Goal: Check status: Check status

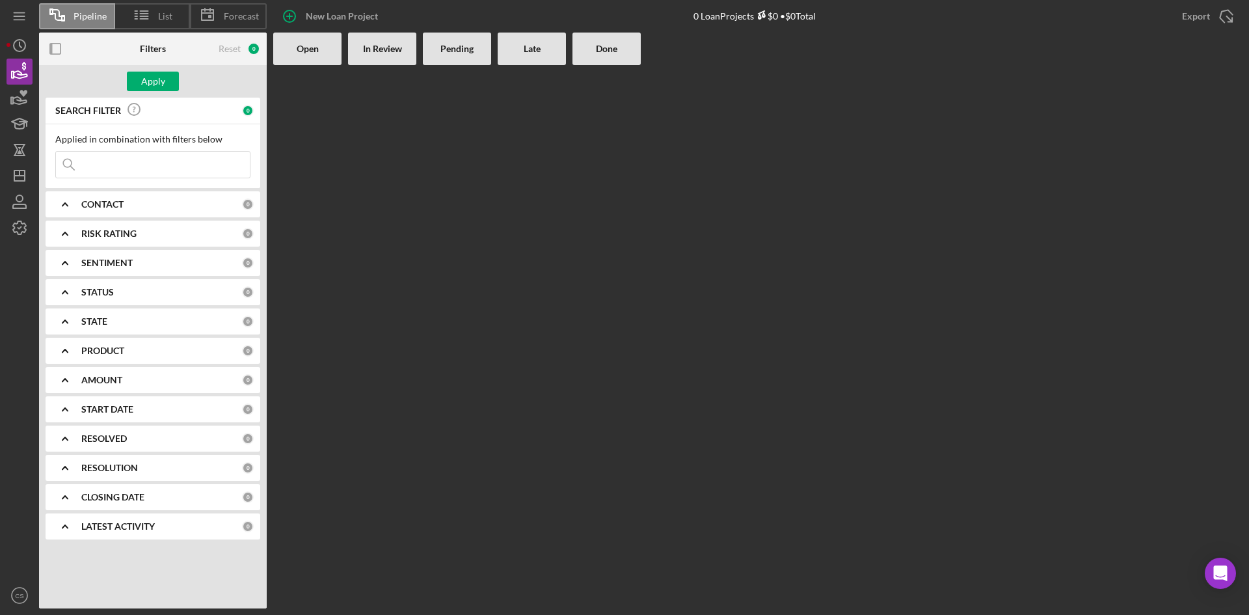
click at [139, 165] on input at bounding box center [153, 165] width 194 height 26
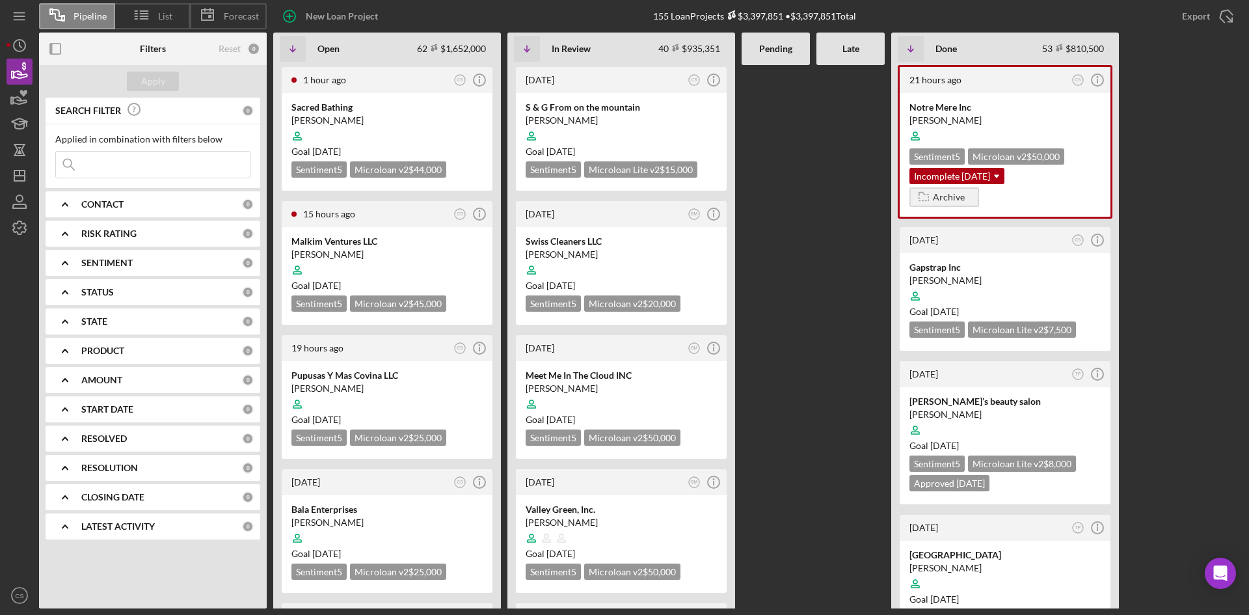
click at [139, 167] on input at bounding box center [153, 165] width 194 height 26
click at [385, 127] on div at bounding box center [387, 136] width 191 height 25
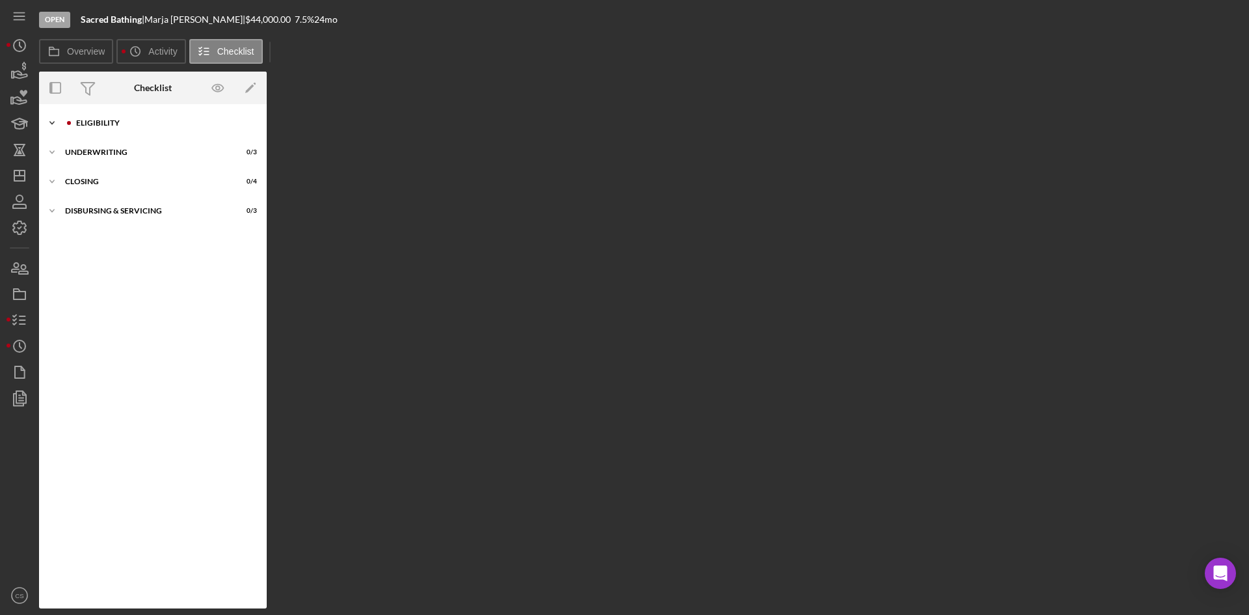
click at [98, 118] on div "Icon/Expander Eligibility 3 / 6" at bounding box center [153, 123] width 228 height 26
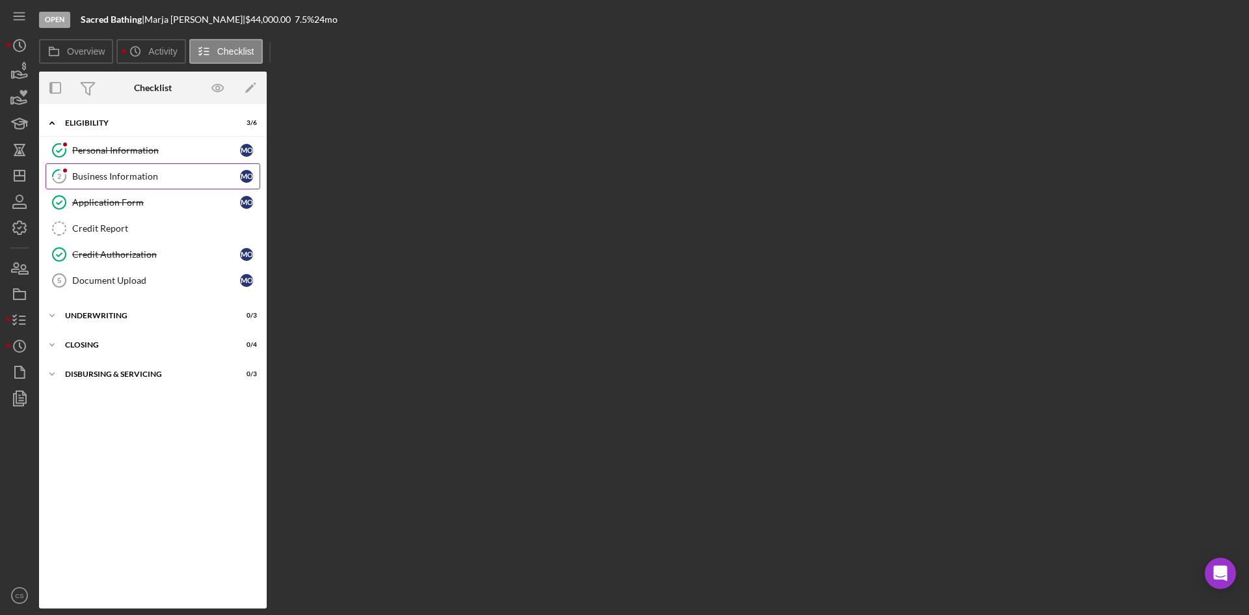
click at [131, 176] on div "Business Information" at bounding box center [156, 176] width 168 height 10
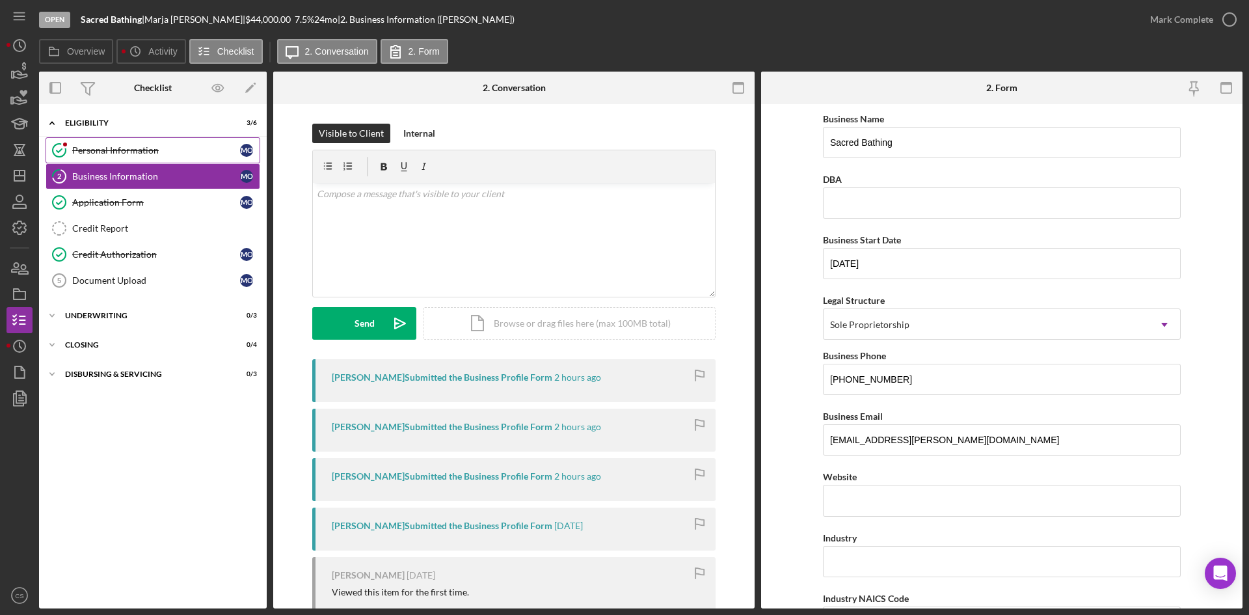
click at [142, 143] on link "Personal Information Personal Information M O" at bounding box center [153, 150] width 215 height 26
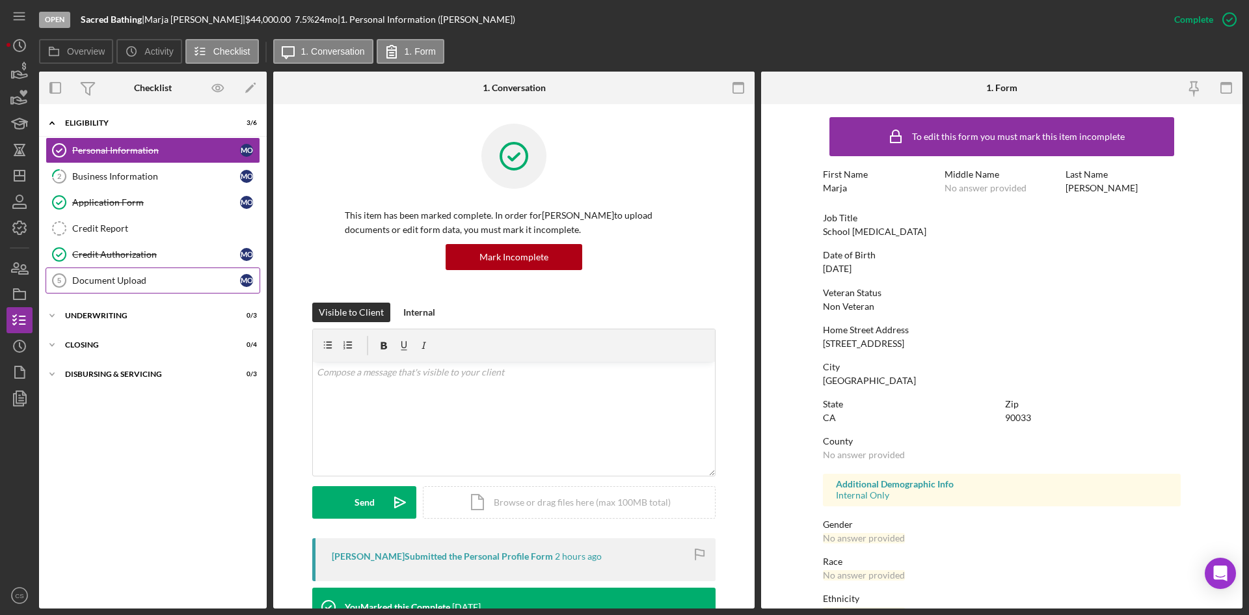
click at [116, 282] on div "Document Upload" at bounding box center [156, 280] width 168 height 10
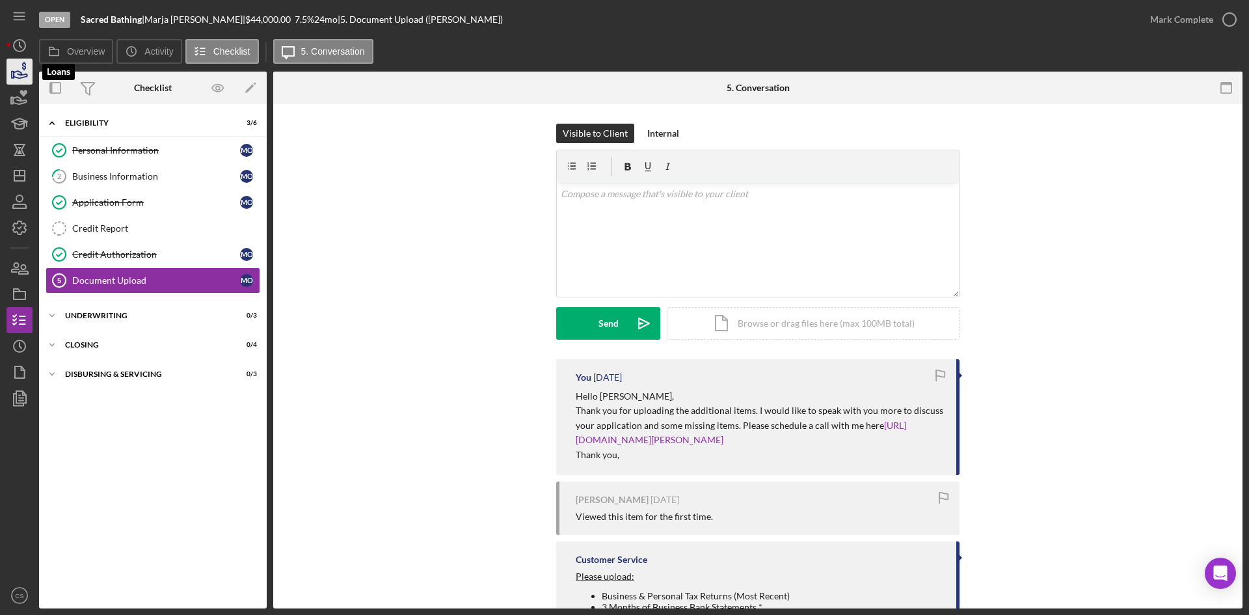
click at [21, 70] on icon "button" at bounding box center [19, 71] width 33 height 33
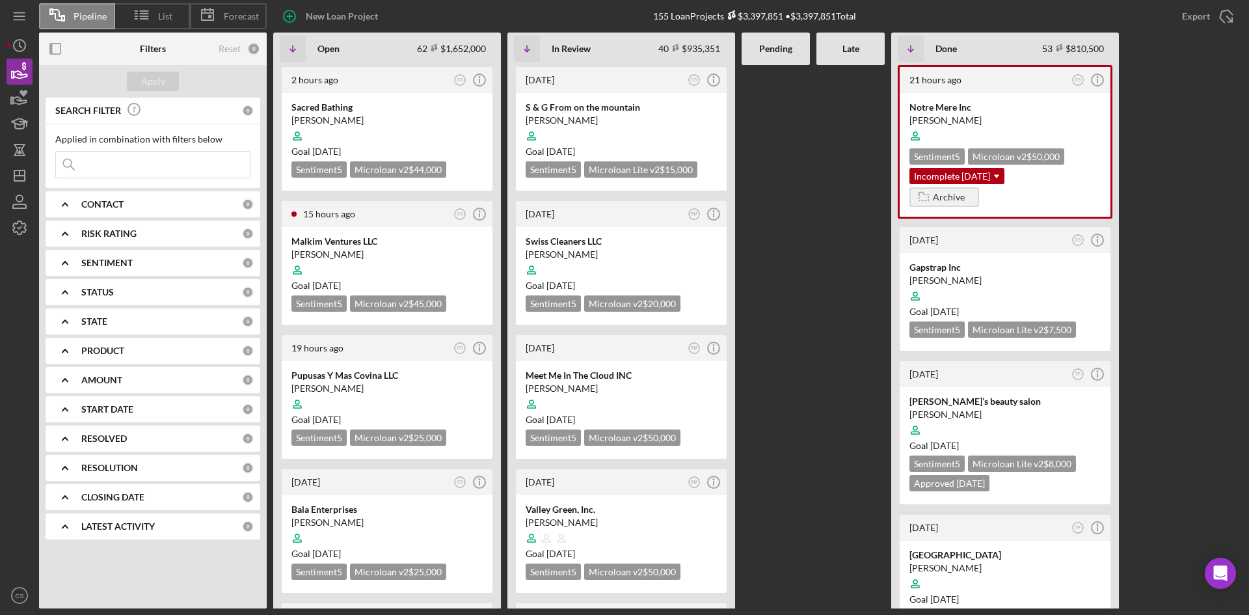
click at [156, 170] on input at bounding box center [153, 165] width 194 height 26
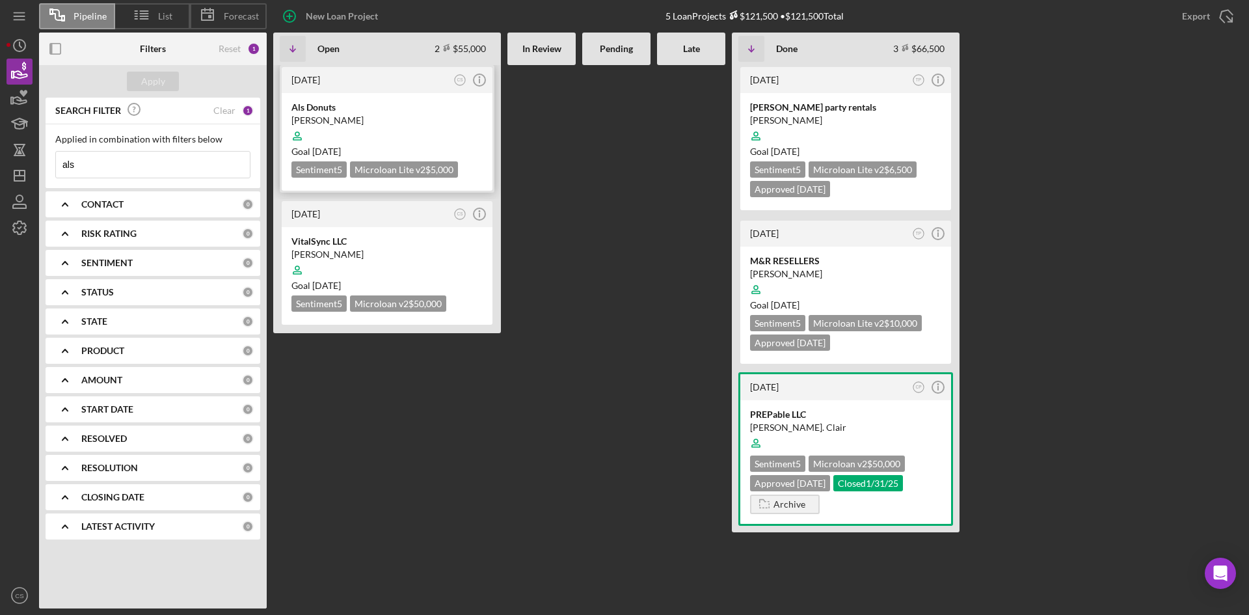
type input "als"
click at [355, 113] on div "Als Donuts" at bounding box center [387, 107] width 191 height 13
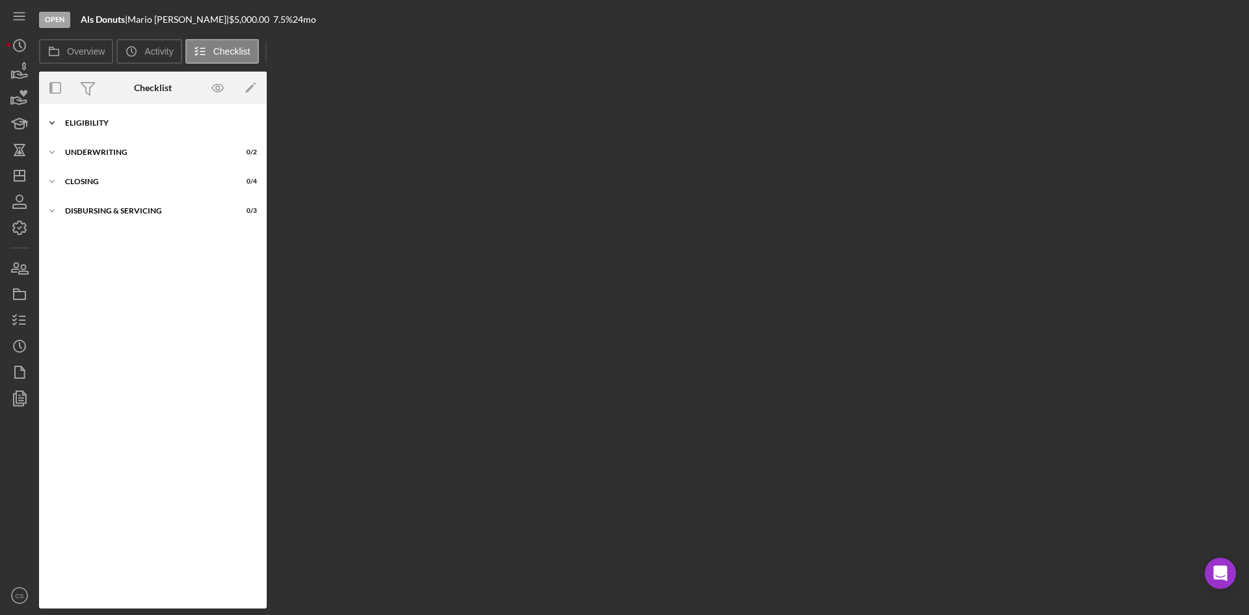
click at [63, 121] on icon "Icon/Expander" at bounding box center [52, 123] width 26 height 26
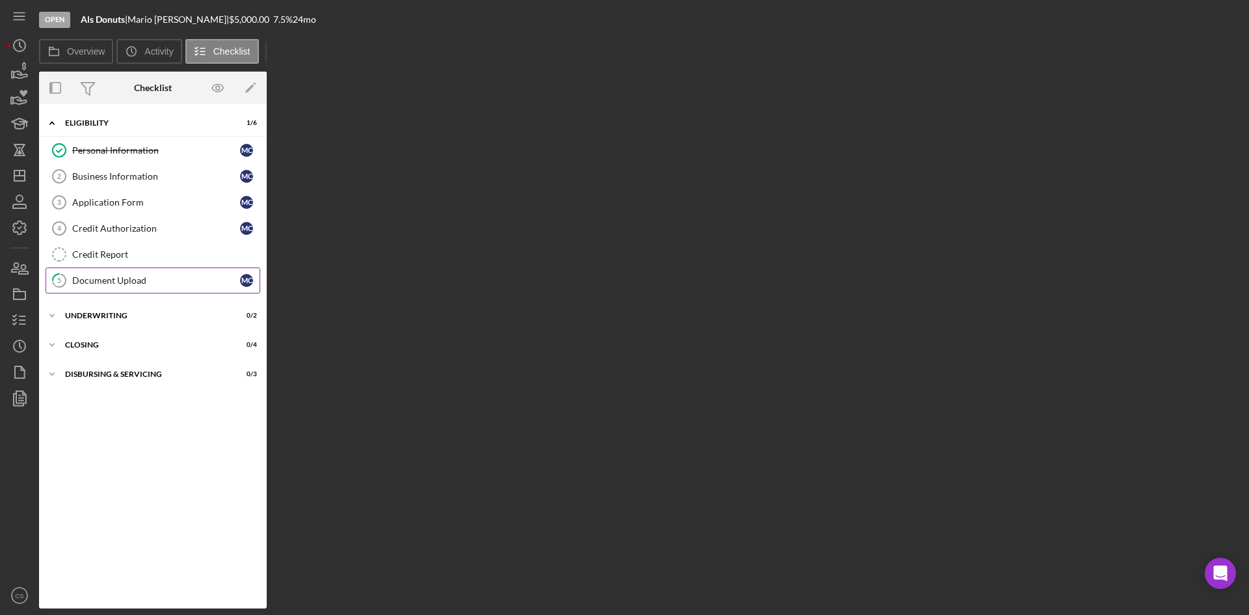
click at [107, 277] on div "Document Upload" at bounding box center [156, 280] width 168 height 10
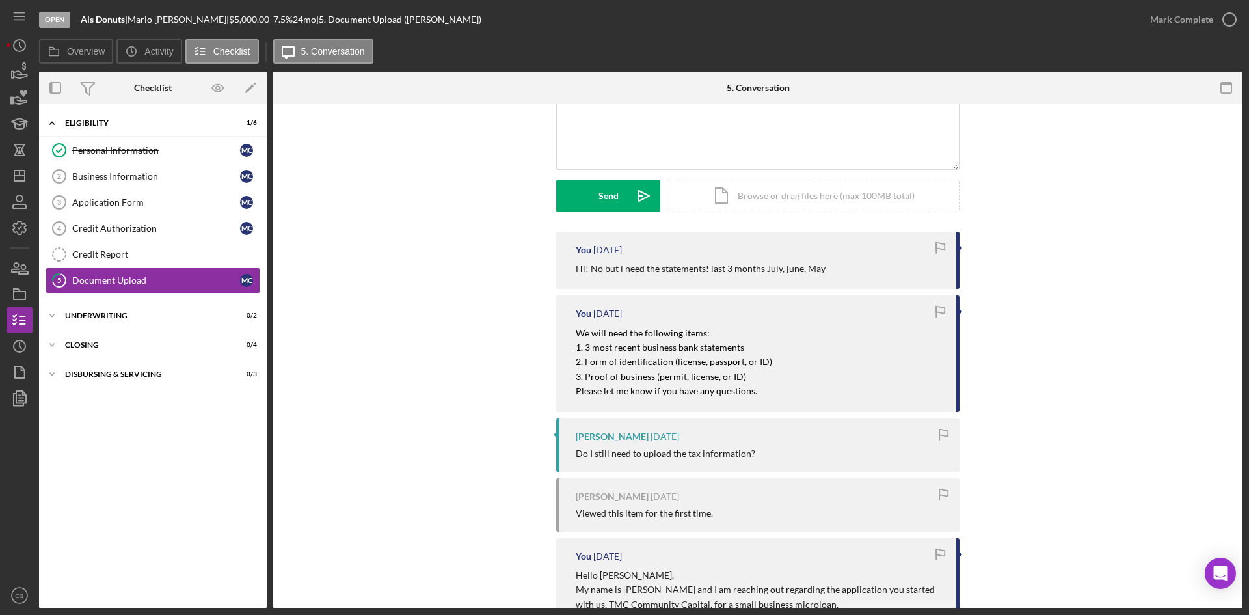
scroll to position [130, 0]
click at [662, 150] on div "v Color teal Color pink Remove color Add row above Add row below Add column bef…" at bounding box center [758, 110] width 402 height 114
click at [26, 263] on icon "button" at bounding box center [19, 268] width 33 height 33
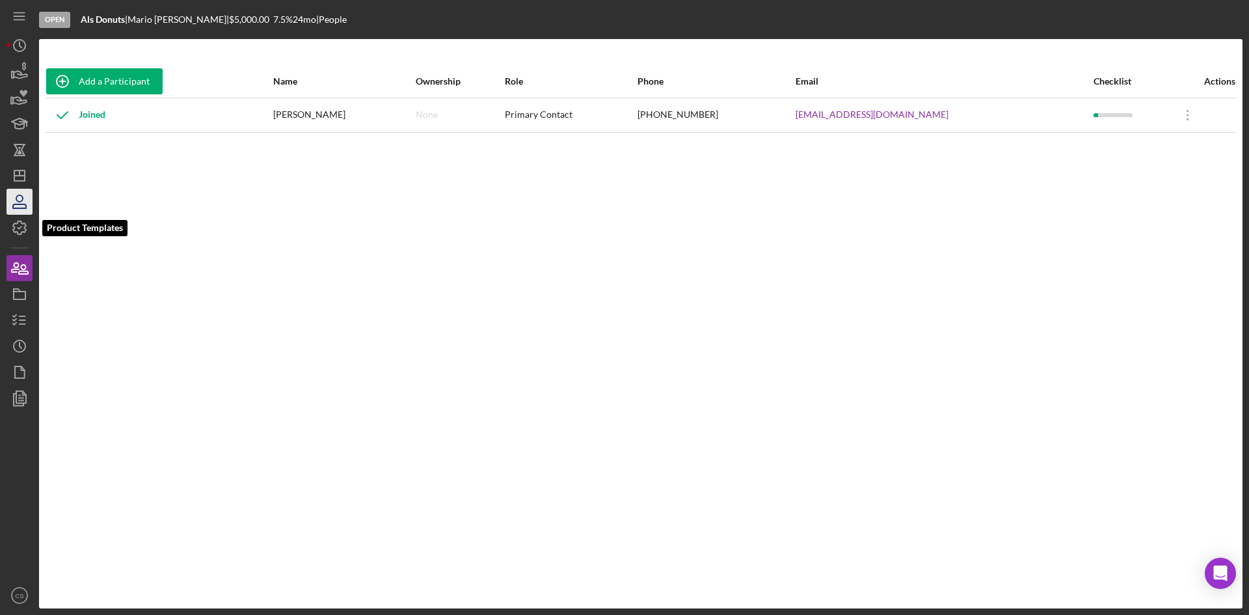
click at [29, 206] on icon "button" at bounding box center [19, 201] width 33 height 33
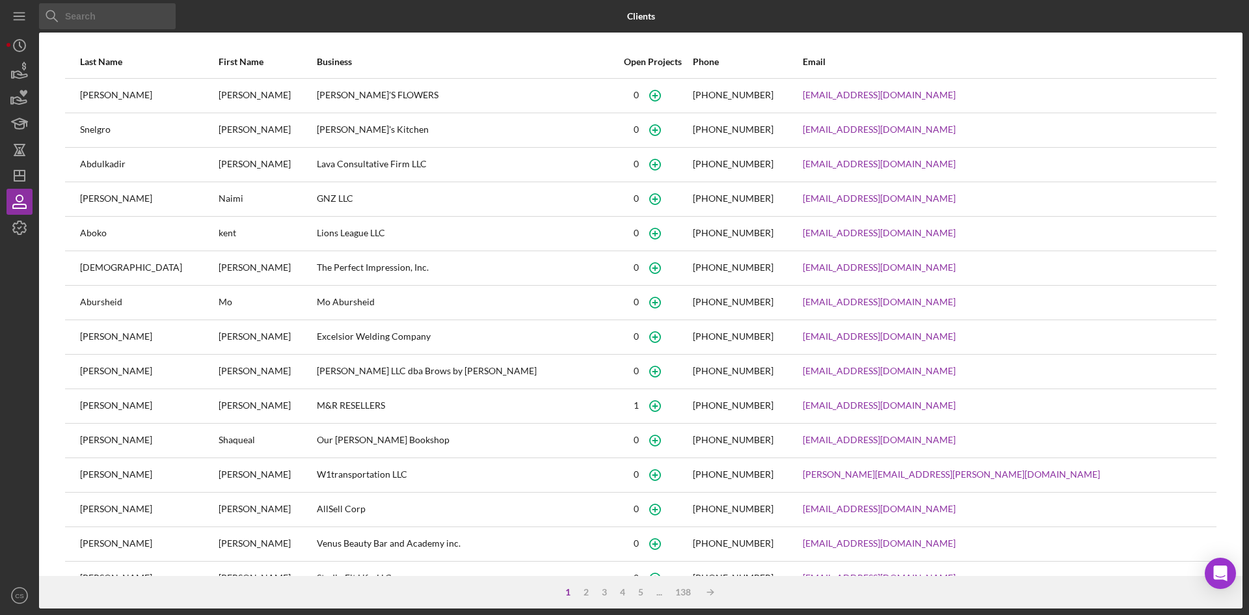
click at [120, 27] on input at bounding box center [107, 16] width 137 height 26
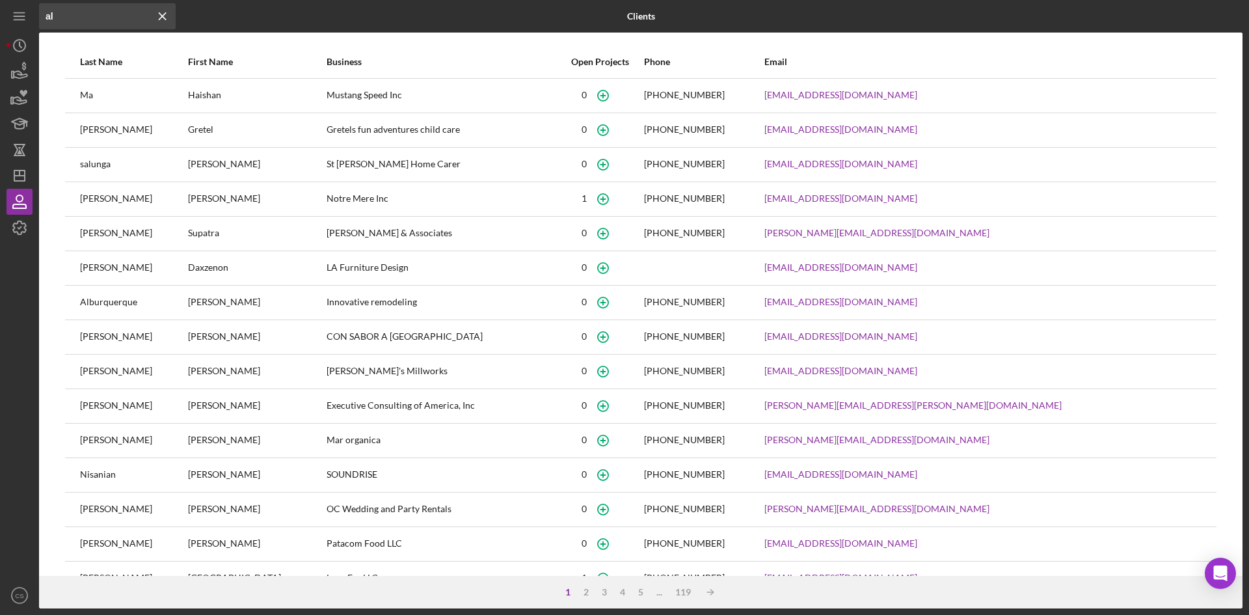
type input "a"
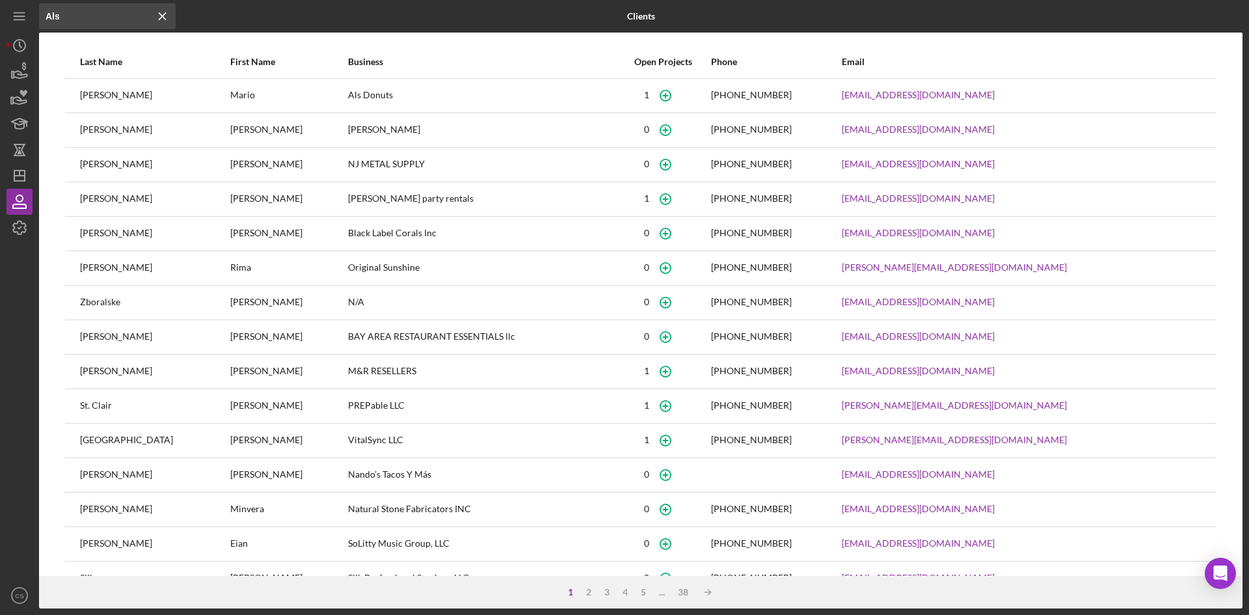
type input "Als"
click at [358, 96] on div "Als Donuts" at bounding box center [481, 95] width 267 height 33
click at [308, 101] on div "Mario" at bounding box center [288, 95] width 116 height 33
click at [15, 75] on icon "button" at bounding box center [19, 71] width 33 height 33
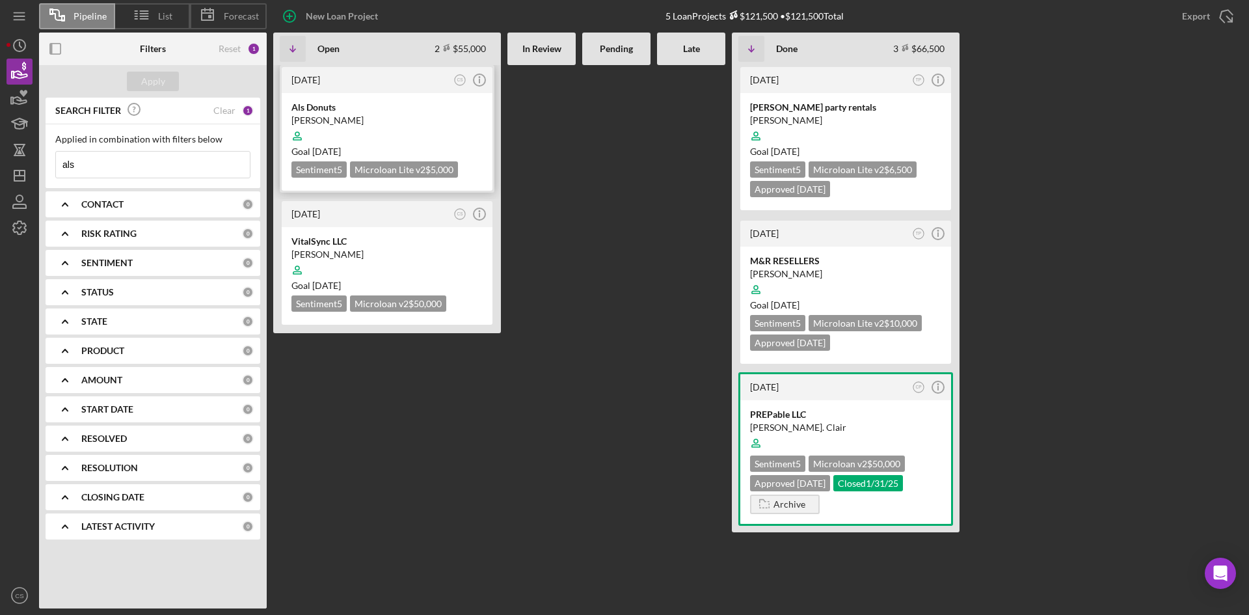
click at [381, 111] on div "Als Donuts" at bounding box center [387, 107] width 191 height 13
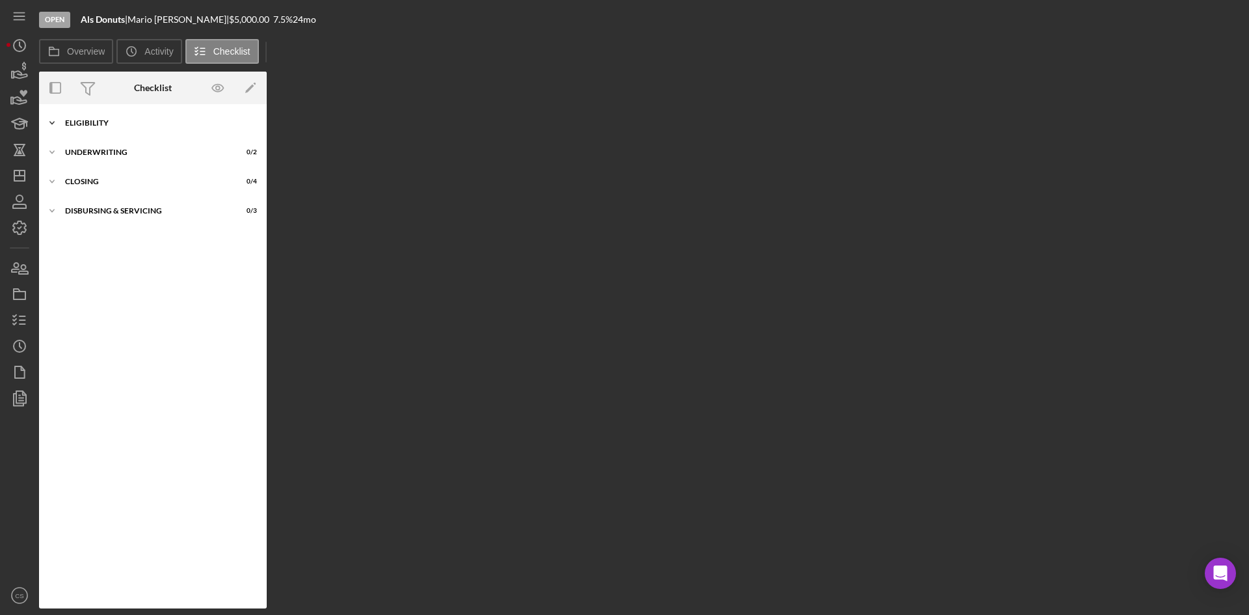
click at [167, 118] on div "Icon/Expander Eligibility 1 / 6" at bounding box center [153, 123] width 228 height 26
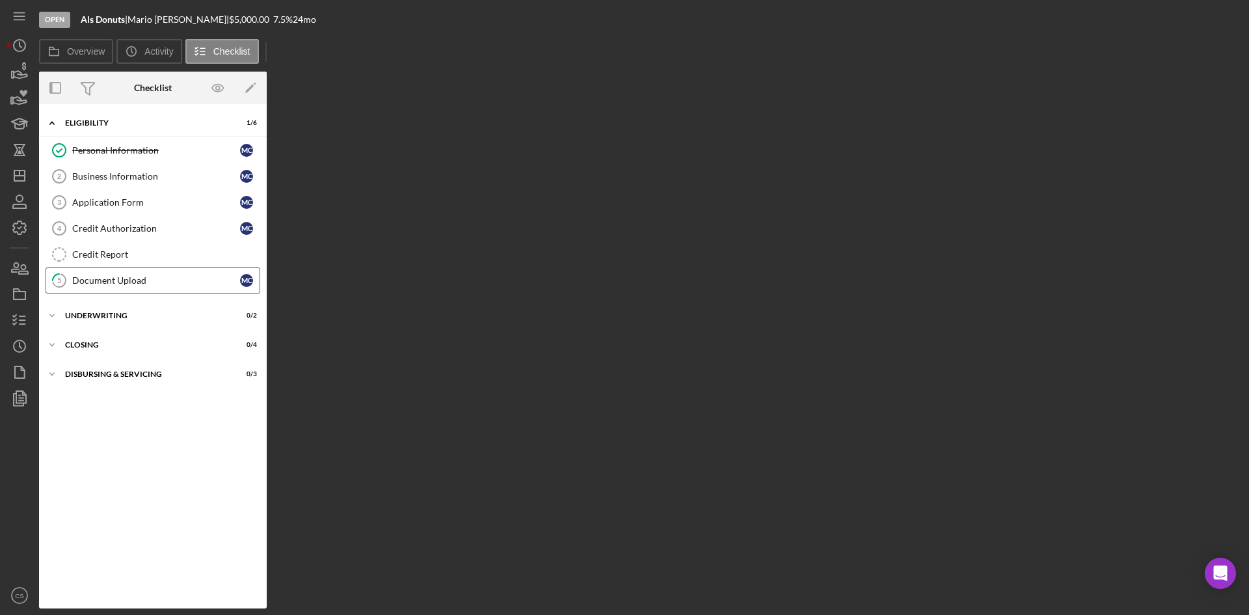
click at [131, 271] on link "5 Document Upload M C" at bounding box center [153, 280] width 215 height 26
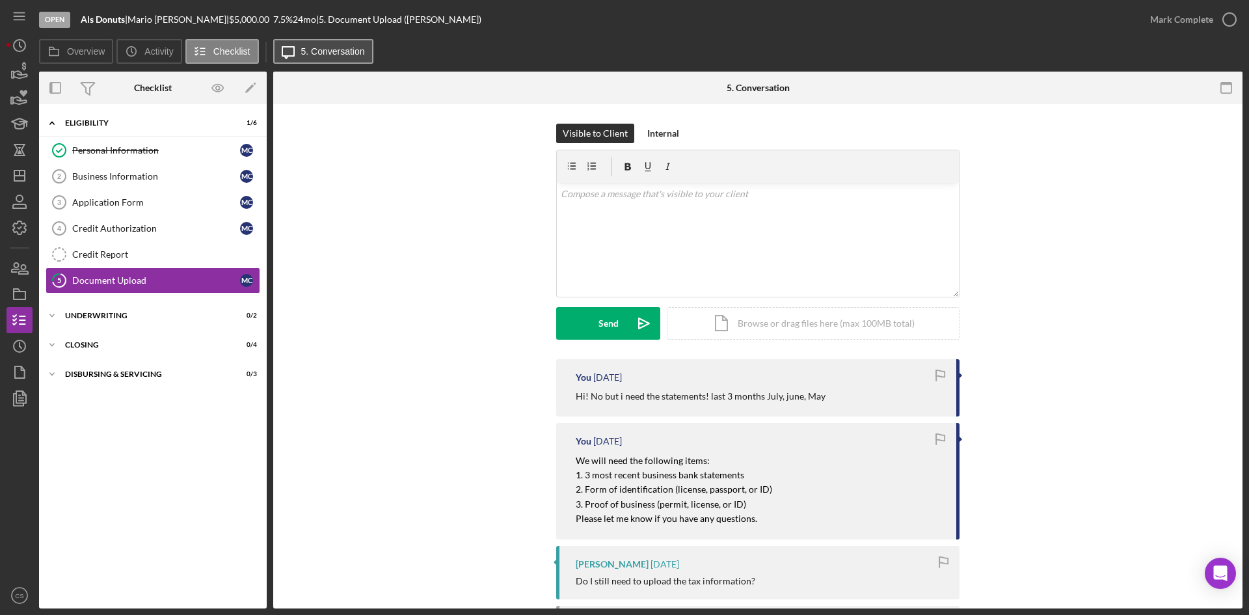
click at [367, 55] on button "Icon/Message 5. Conversation" at bounding box center [323, 51] width 100 height 25
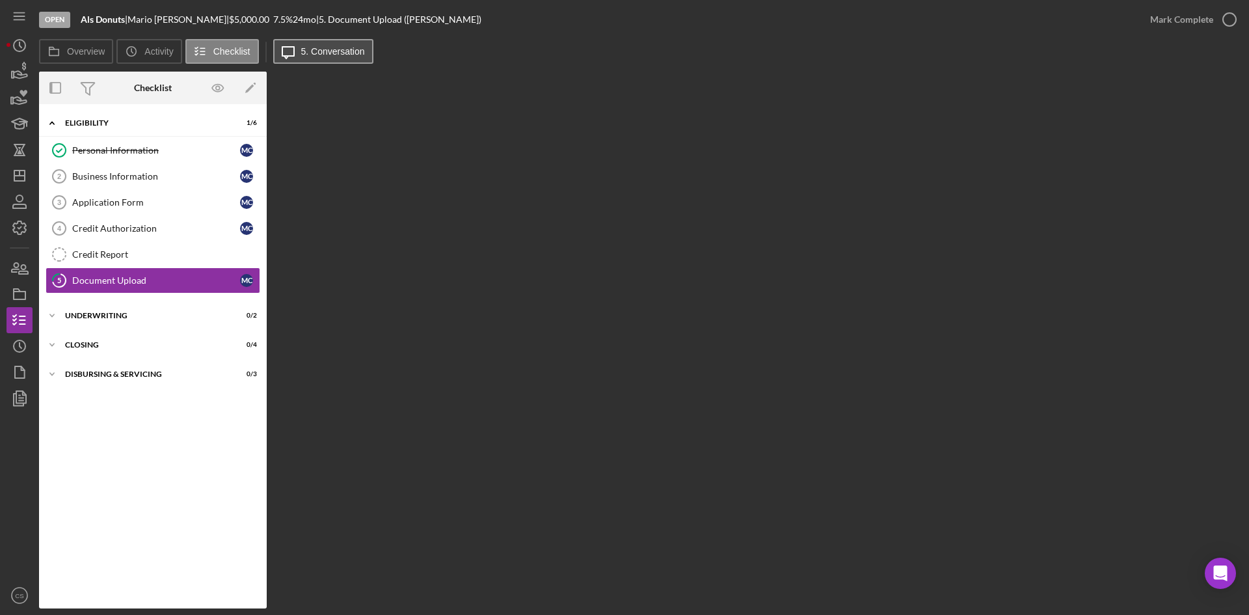
click at [364, 55] on button "Icon/Message 5. Conversation" at bounding box center [323, 51] width 100 height 25
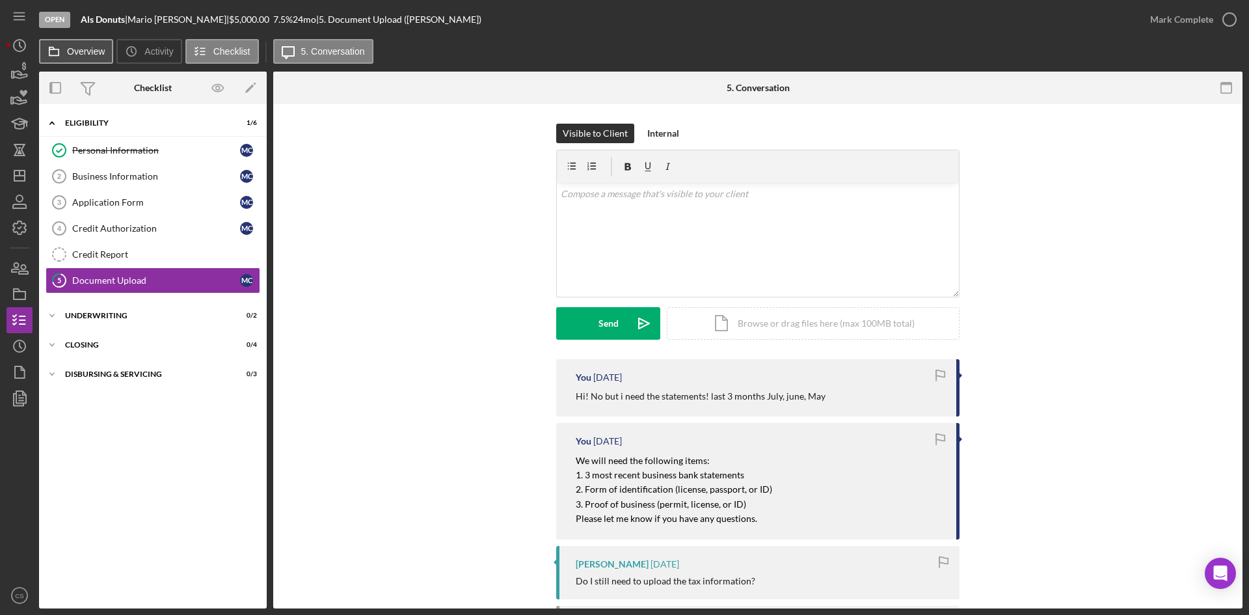
click at [70, 48] on label "Overview" at bounding box center [86, 51] width 38 height 10
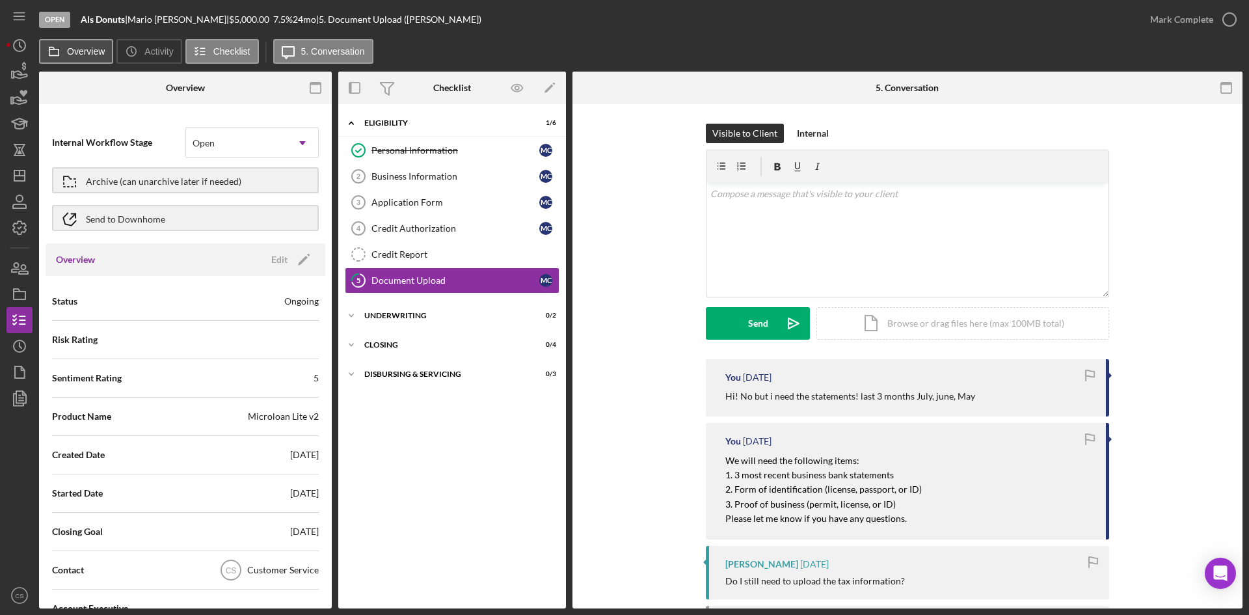
click at [70, 48] on label "Overview" at bounding box center [86, 51] width 38 height 10
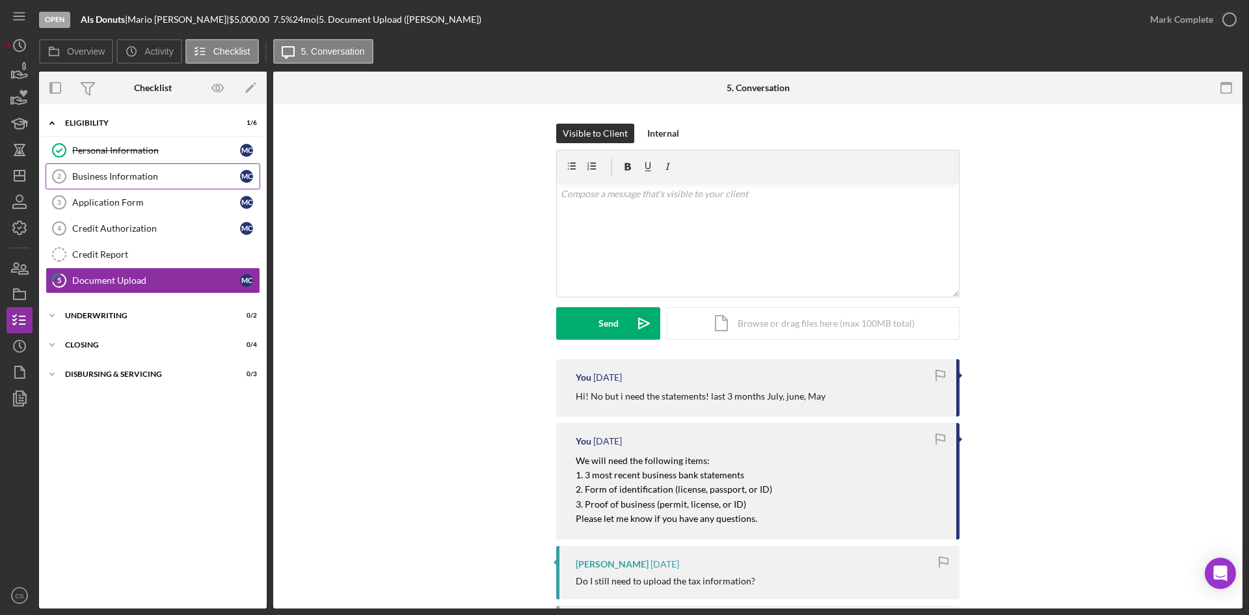
click at [152, 178] on div "Business Information" at bounding box center [156, 176] width 168 height 10
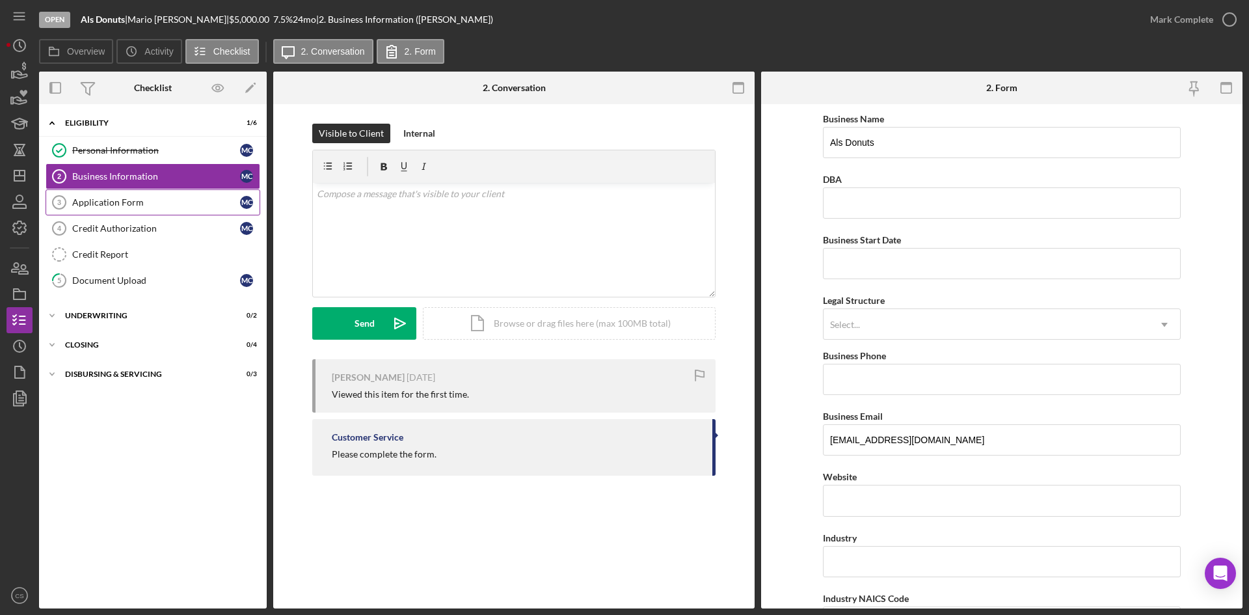
click at [159, 195] on link "Application Form 3 Application Form M C" at bounding box center [153, 202] width 215 height 26
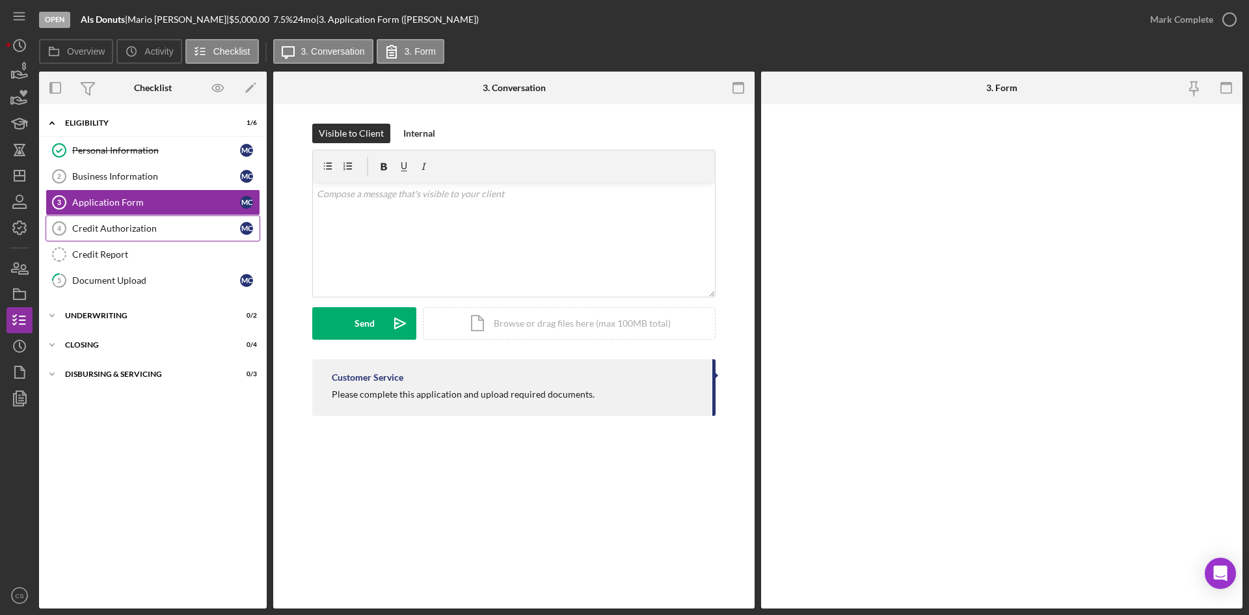
click at [146, 238] on link "Credit Authorization 4 Credit Authorization M C" at bounding box center [153, 228] width 215 height 26
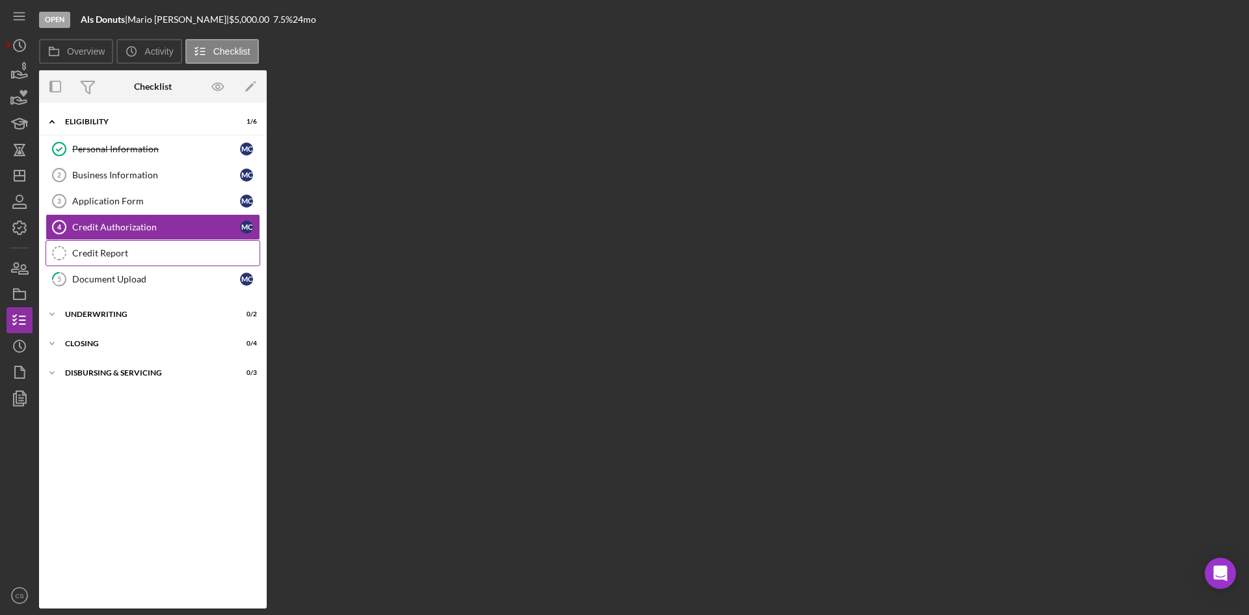
click at [146, 252] on div "Credit Report" at bounding box center [165, 253] width 187 height 10
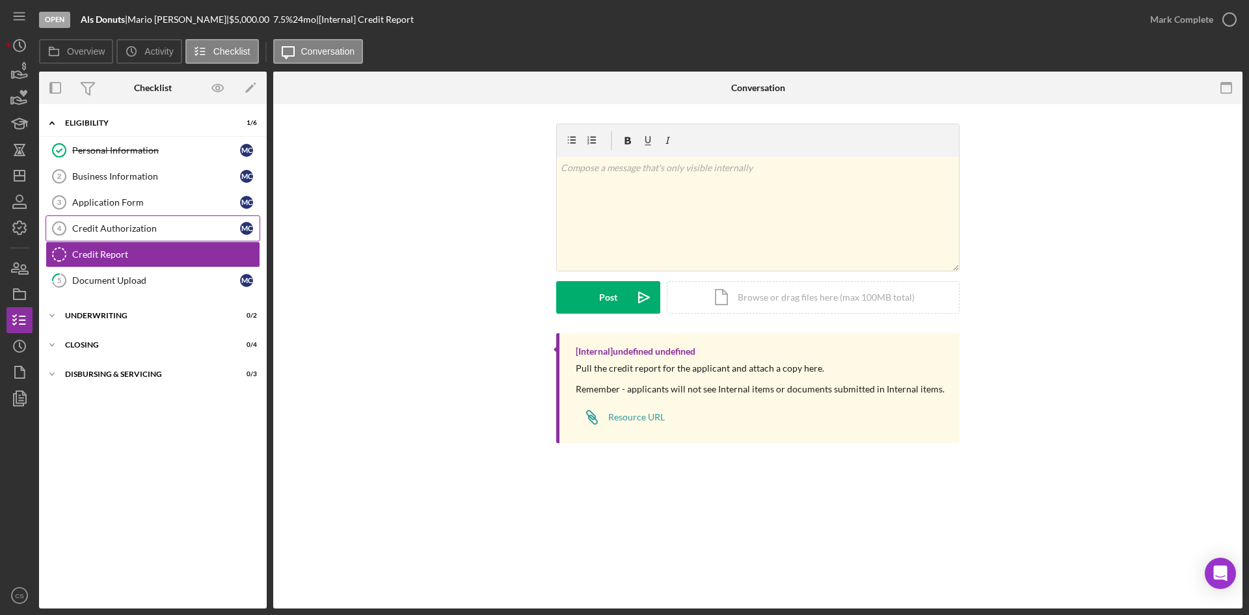
click at [163, 232] on div "Credit Authorization" at bounding box center [156, 228] width 168 height 10
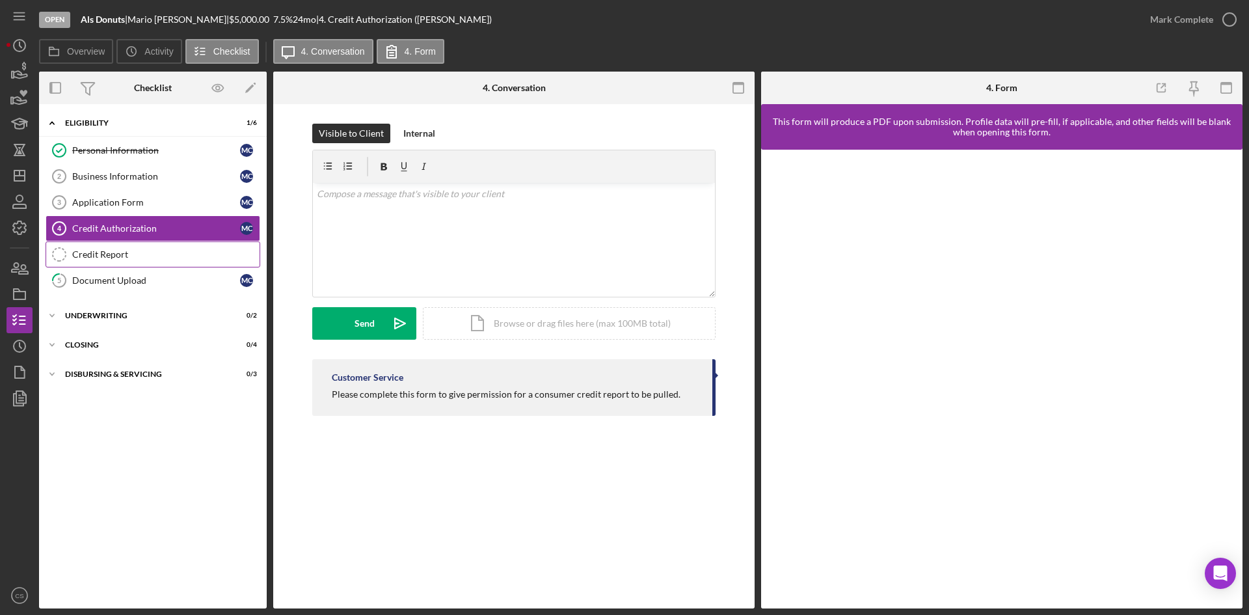
click at [150, 258] on div "Credit Report" at bounding box center [165, 254] width 187 height 10
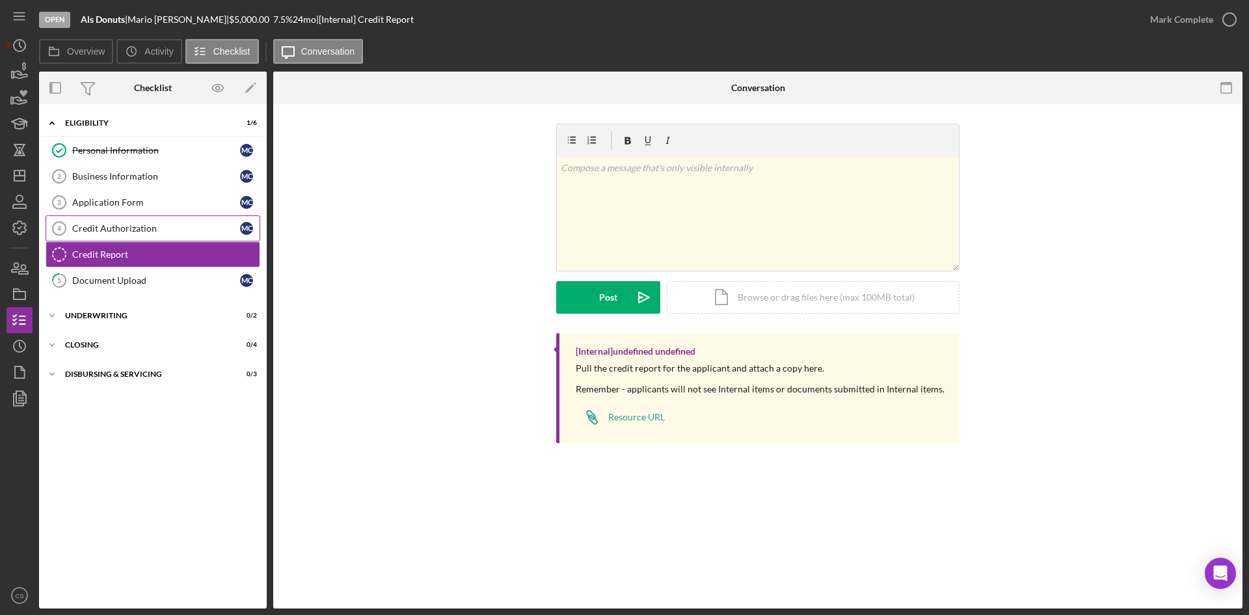
click at [174, 221] on link "Credit Authorization 4 Credit Authorization M C" at bounding box center [153, 228] width 215 height 26
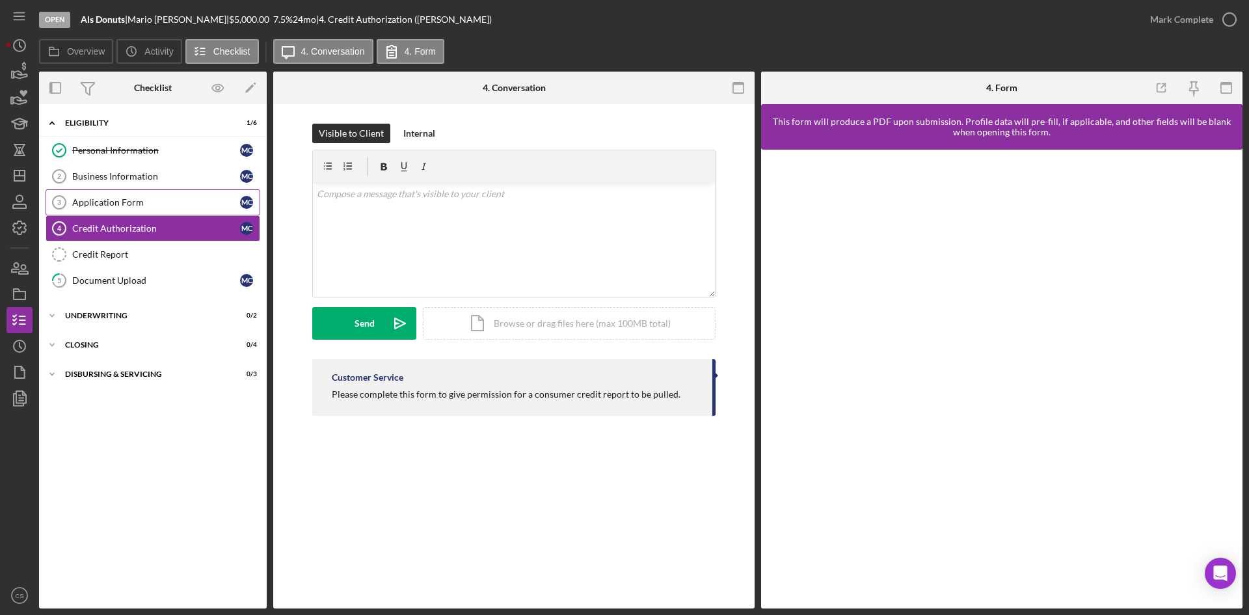
click at [167, 198] on div "Application Form" at bounding box center [156, 202] width 168 height 10
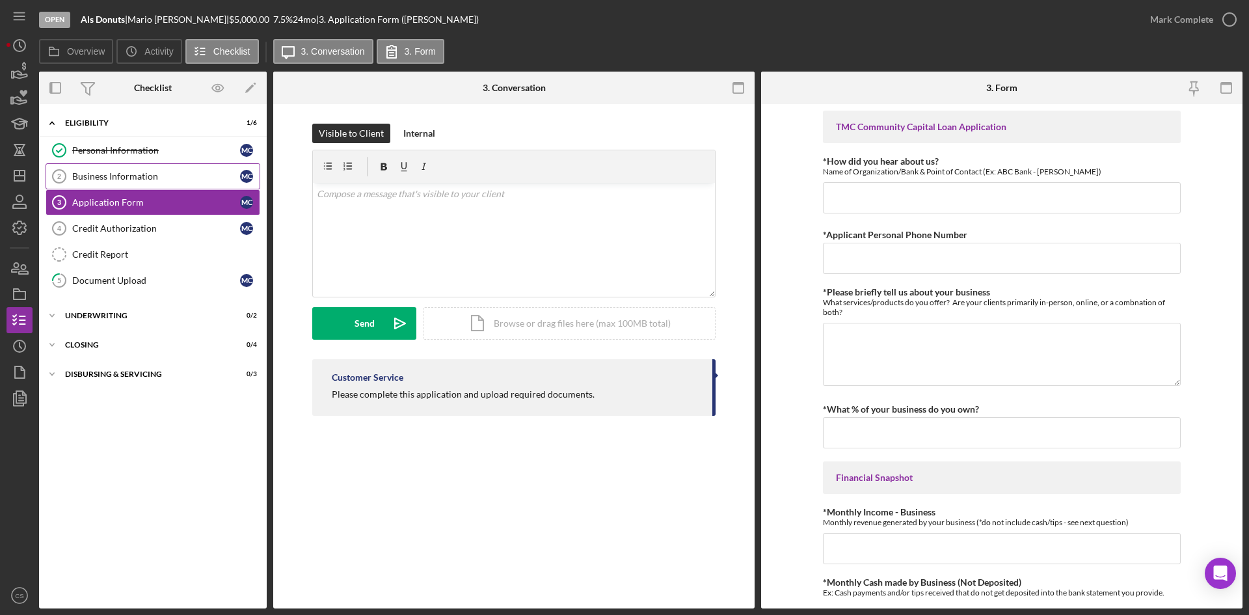
click at [172, 179] on div "Business Information" at bounding box center [156, 176] width 168 height 10
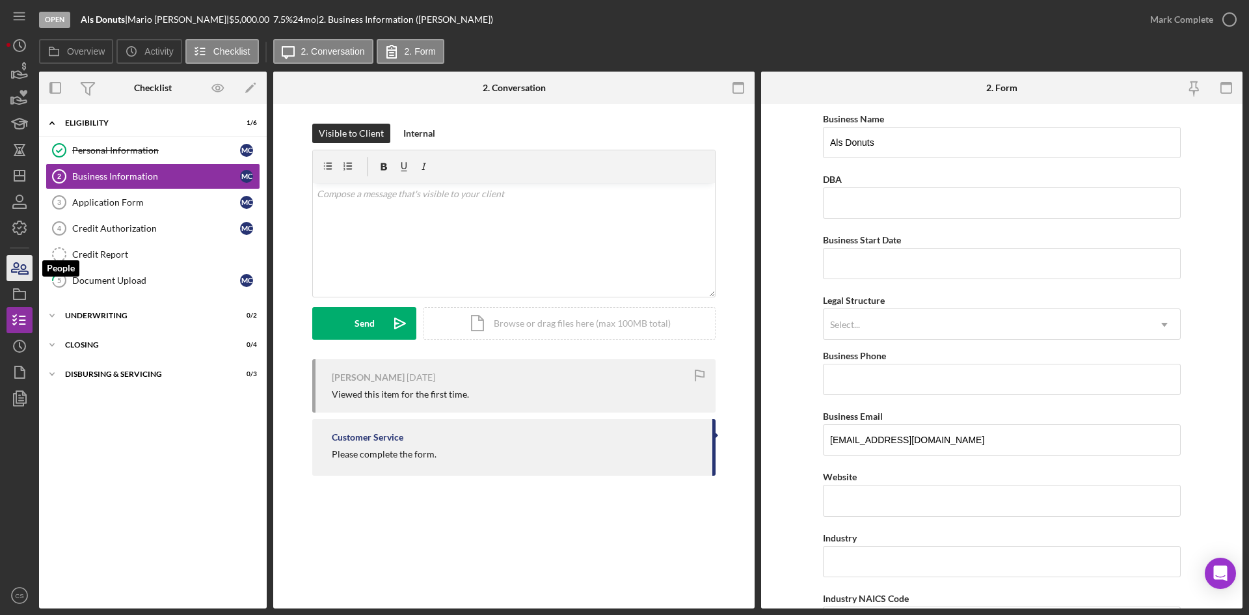
drag, startPoint x: 16, startPoint y: 260, endPoint x: 31, endPoint y: 257, distance: 15.3
click at [16, 260] on icon "button" at bounding box center [19, 268] width 33 height 33
